Goal: Information Seeking & Learning: Learn about a topic

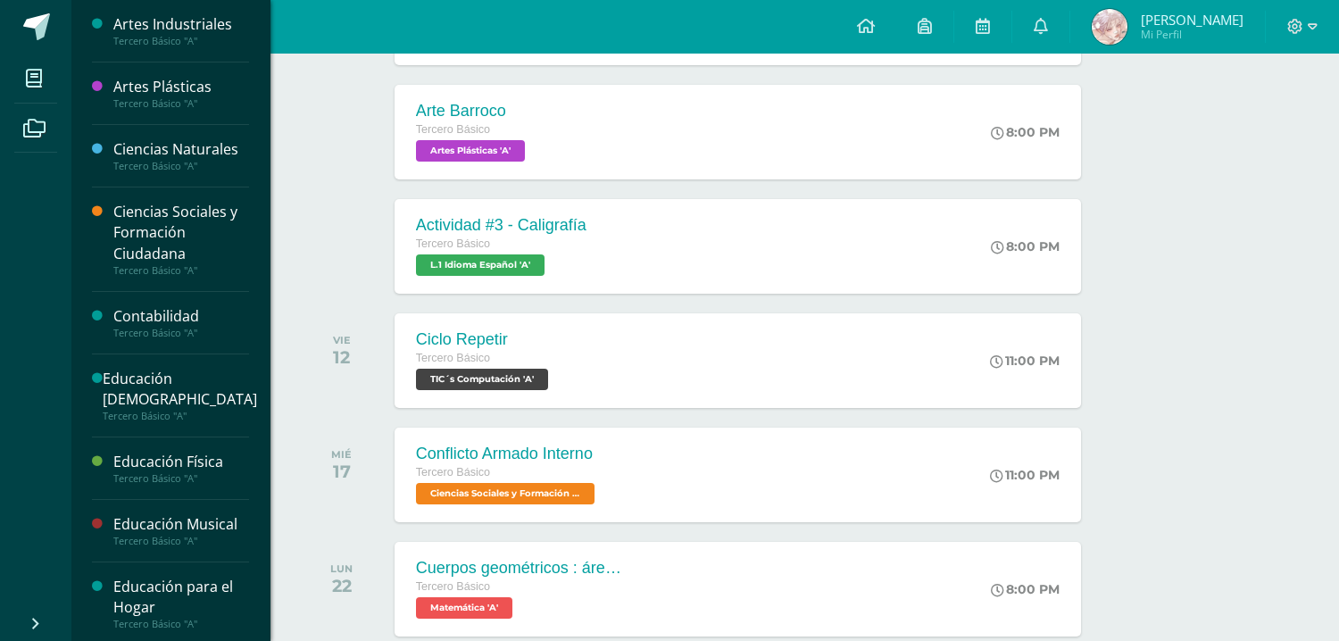
click at [193, 31] on div "Artes Industriales" at bounding box center [181, 24] width 136 height 21
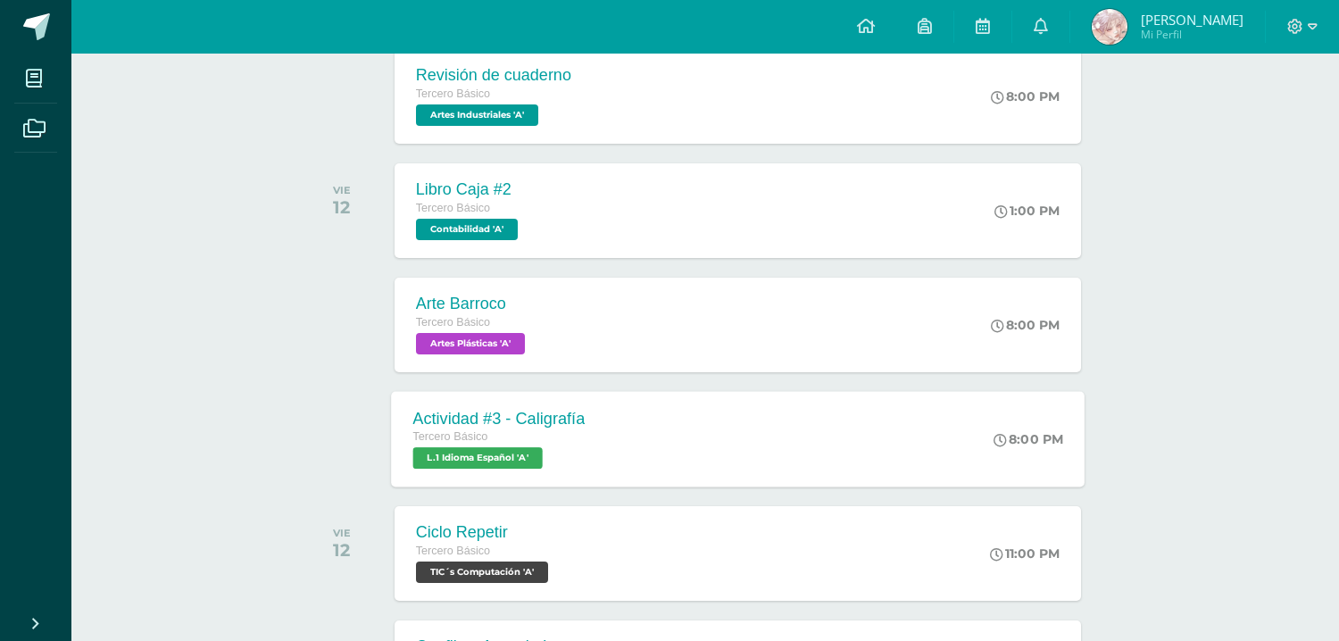
scroll to position [486, 0]
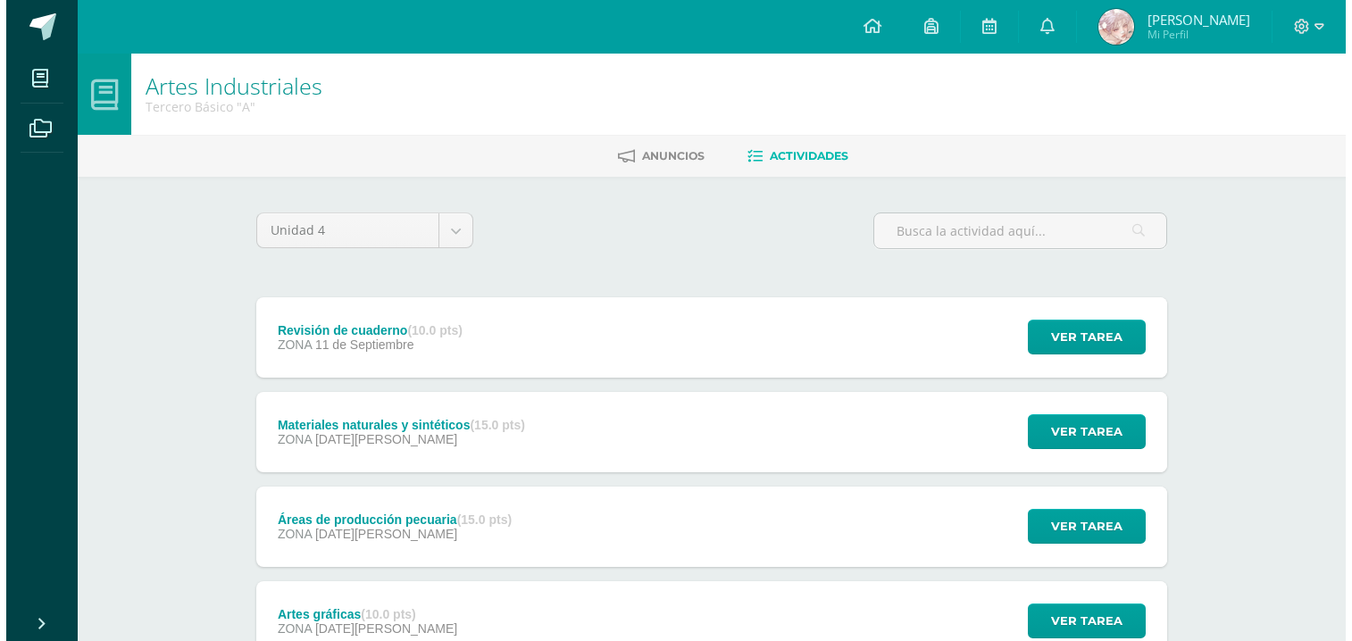
scroll to position [139, 0]
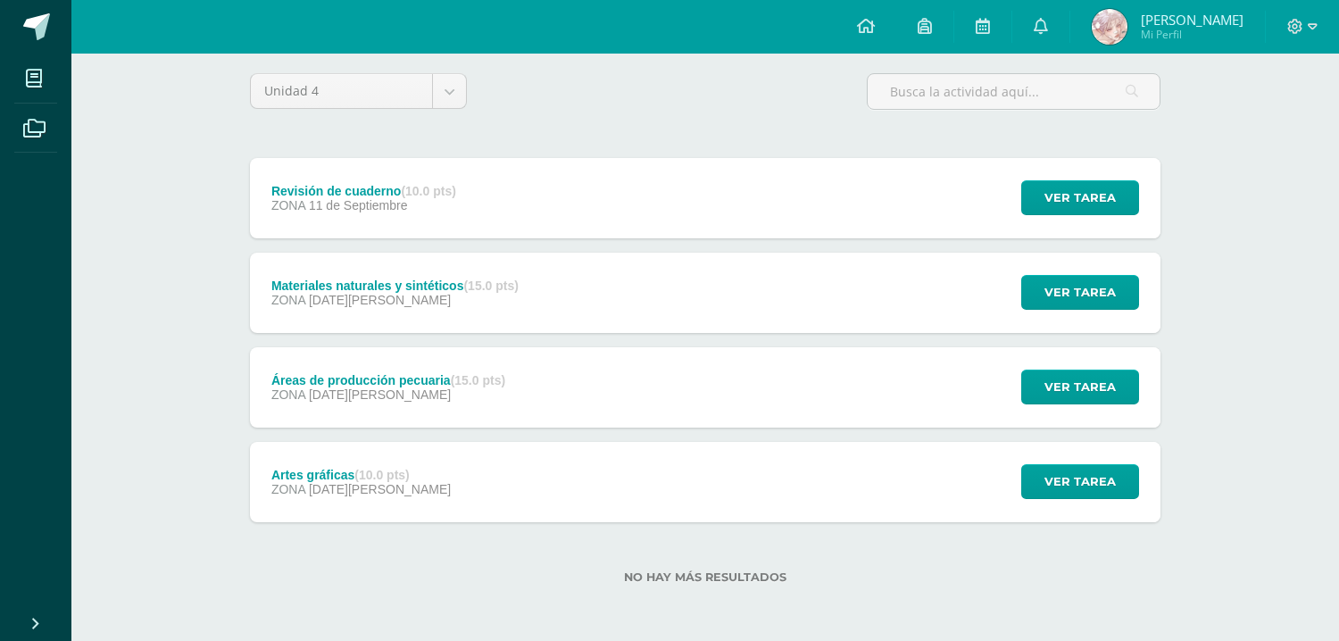
click at [425, 291] on div "Materiales naturales y sintéticos (15.0 pts)" at bounding box center [394, 286] width 247 height 14
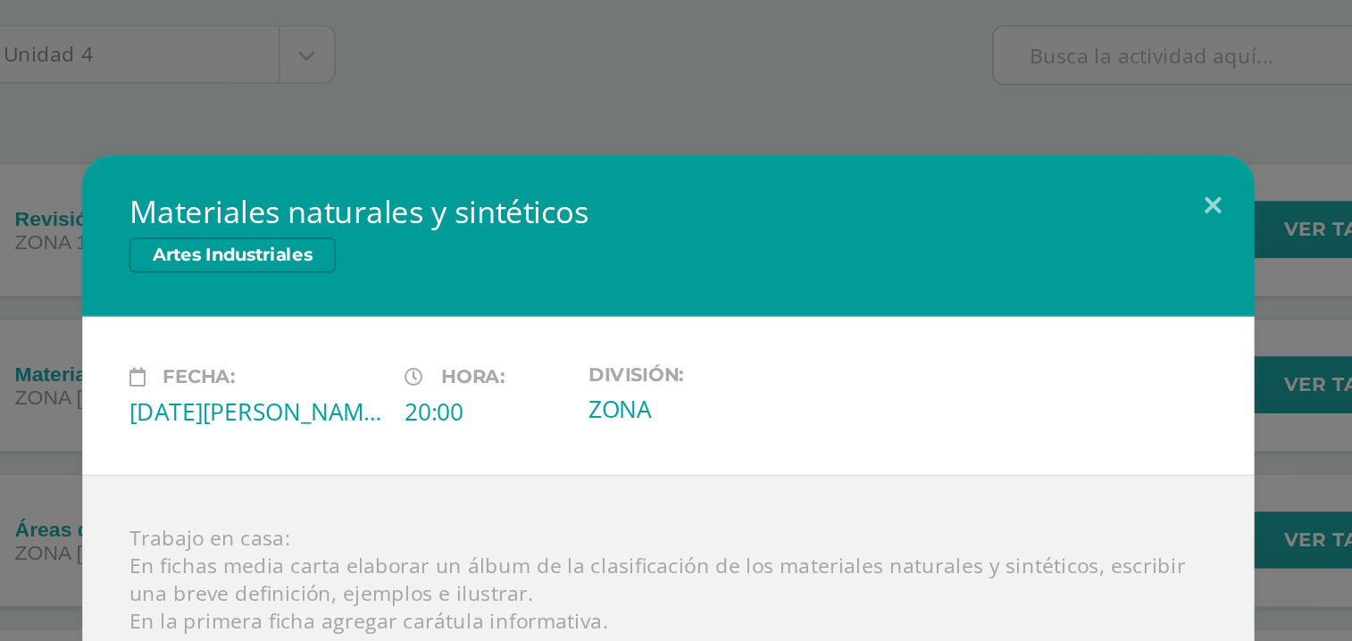
scroll to position [138, 0]
